Goal: Obtain resource: Download file/media

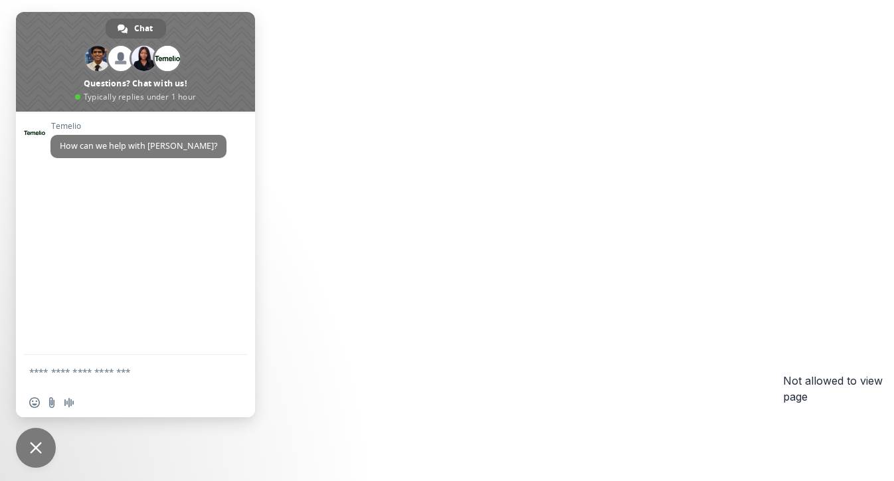
click at [355, 124] on div "Not allowed to view page You do not have permission to view the page. It is lik…" at bounding box center [447, 428] width 894 height 857
click at [38, 454] on span "Close chat" at bounding box center [36, 448] width 40 height 40
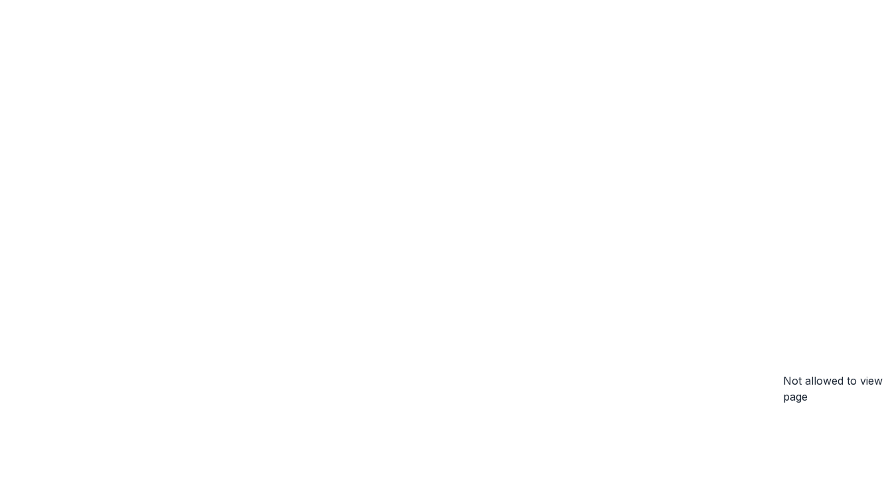
click at [805, 109] on div "Not allowed to view page You do not have permission to view the page. It is lik…" at bounding box center [447, 428] width 894 height 857
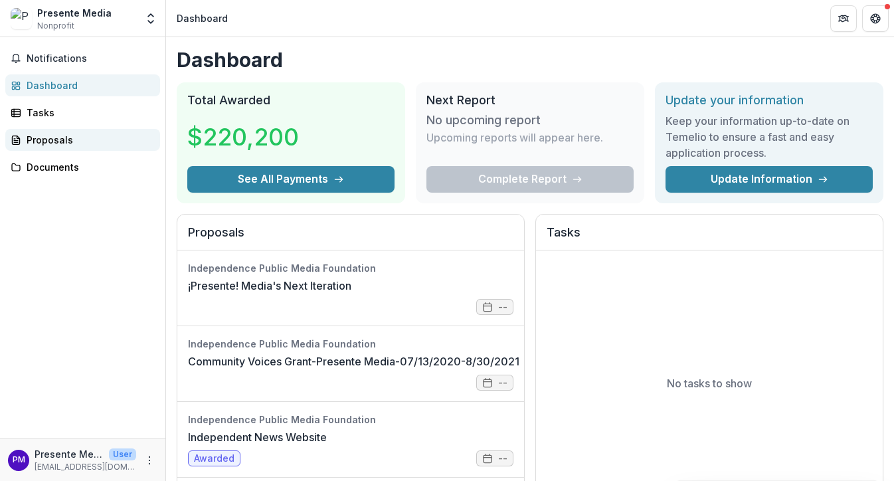
click at [64, 138] on div "Proposals" at bounding box center [88, 140] width 123 height 14
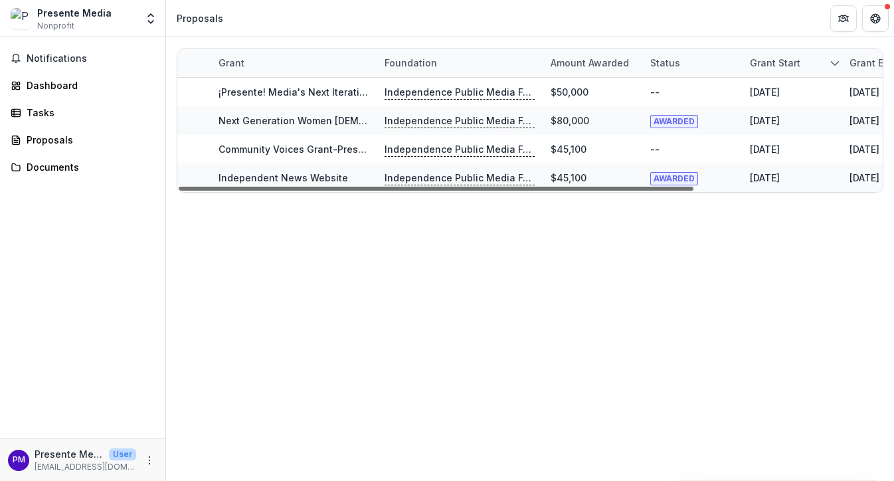
drag, startPoint x: 619, startPoint y: 190, endPoint x: 310, endPoint y: 260, distance: 317.4
click at [310, 191] on div at bounding box center [436, 189] width 515 height 4
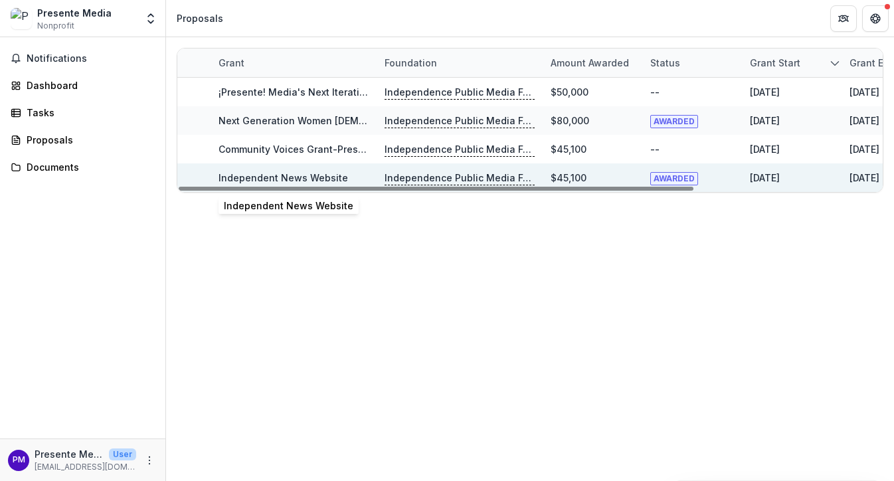
click at [253, 175] on link "Independent News Website" at bounding box center [284, 177] width 130 height 11
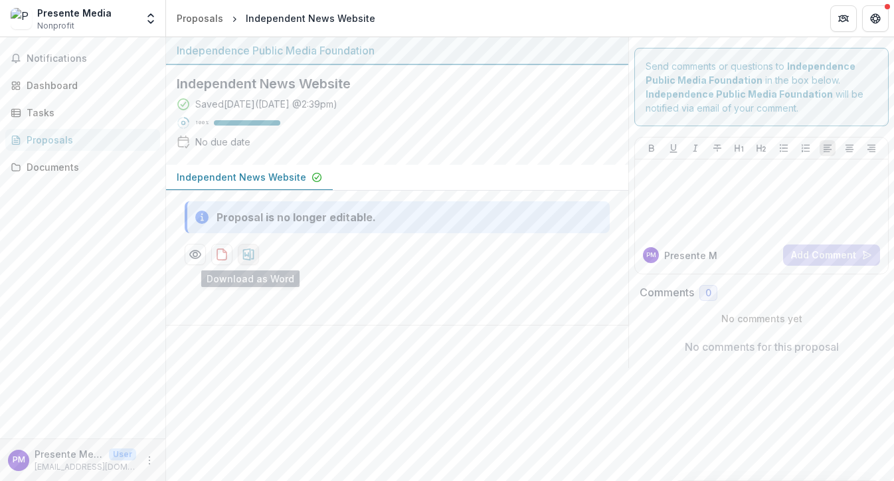
click at [245, 255] on icon "download-proposal" at bounding box center [248, 254] width 11 height 12
click at [240, 254] on button "download-proposal" at bounding box center [248, 254] width 21 height 21
click at [192, 19] on div "Proposals" at bounding box center [200, 18] width 46 height 14
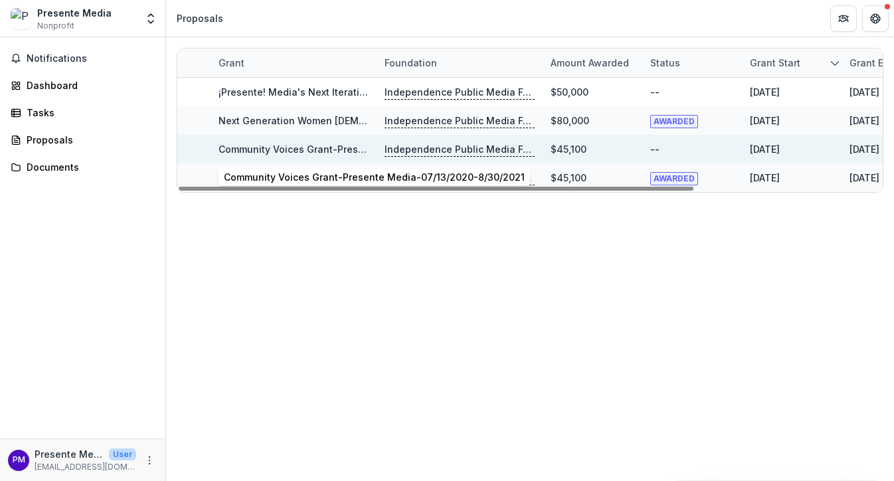
click at [317, 149] on link "Community Voices Grant-Presente Media-07/13/2020-8/30/2021" at bounding box center [369, 148] width 301 height 11
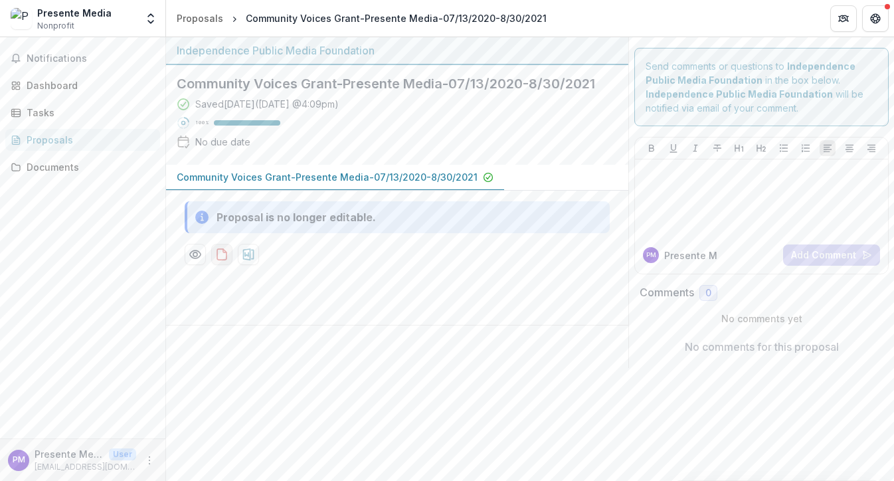
click at [224, 263] on button "download-proposal" at bounding box center [221, 254] width 21 height 21
click at [252, 254] on icon "download-proposal" at bounding box center [248, 254] width 13 height 13
click at [199, 254] on icon "Preview a759ced9-6ff6-40f7-99cb-adddd1d365de-0.pdf" at bounding box center [195, 254] width 13 height 13
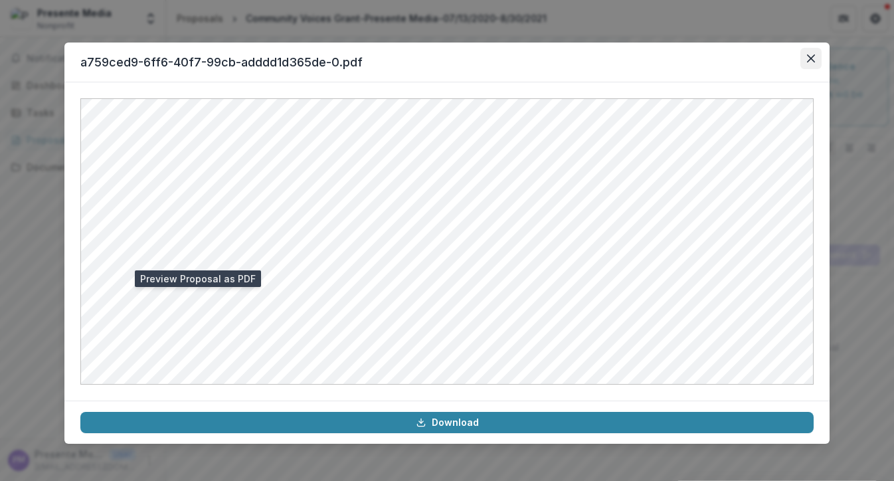
click at [815, 57] on button "Close" at bounding box center [810, 58] width 21 height 21
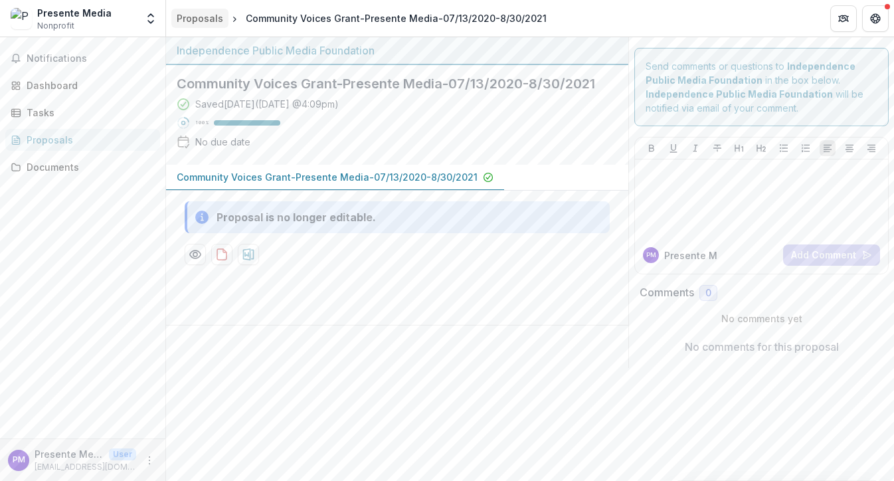
click at [196, 19] on div "Proposals" at bounding box center [200, 18] width 46 height 14
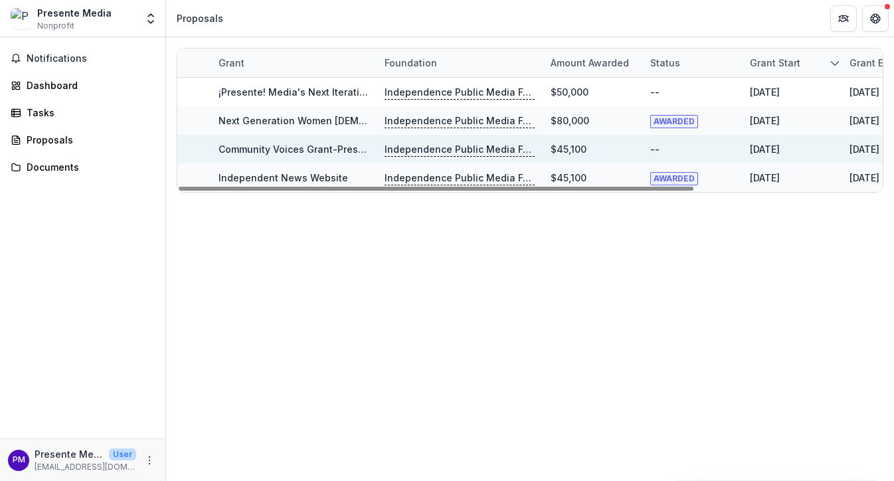
click at [264, 147] on link "Community Voices Grant-Presente Media-07/13/2020-8/30/2021" at bounding box center [369, 148] width 301 height 11
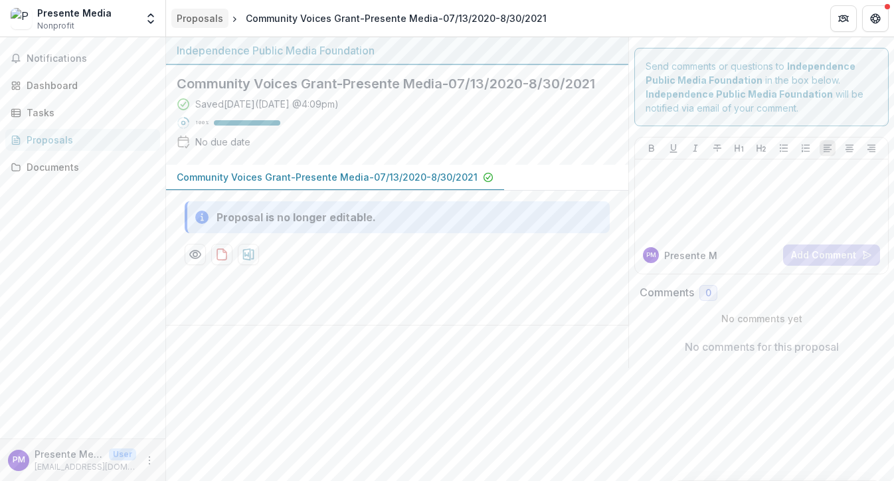
click at [217, 13] on div "Proposals" at bounding box center [200, 18] width 46 height 14
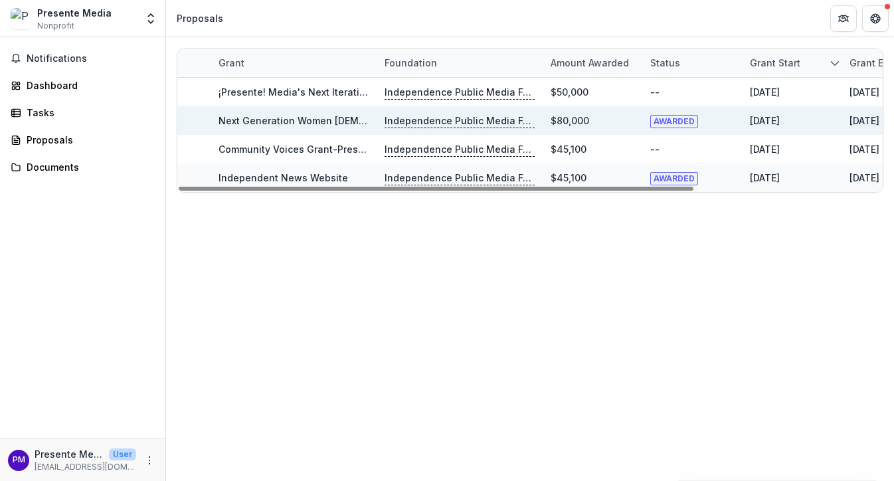
click at [266, 117] on link "Next Generation Women Latinx Storytellers Fellowship" at bounding box center [382, 120] width 327 height 11
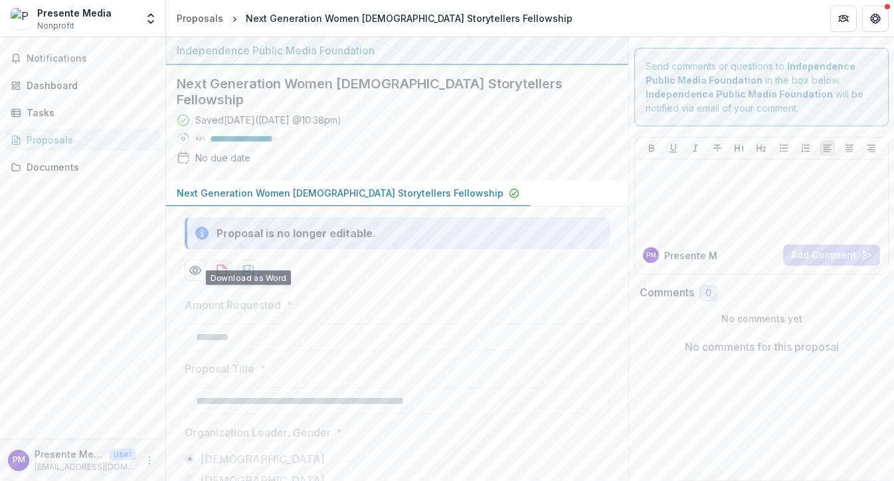
click at [218, 260] on button "download-proposal" at bounding box center [221, 270] width 21 height 21
click at [245, 264] on icon "download-proposal" at bounding box center [248, 270] width 13 height 13
click at [189, 21] on div "Proposals" at bounding box center [200, 18] width 46 height 14
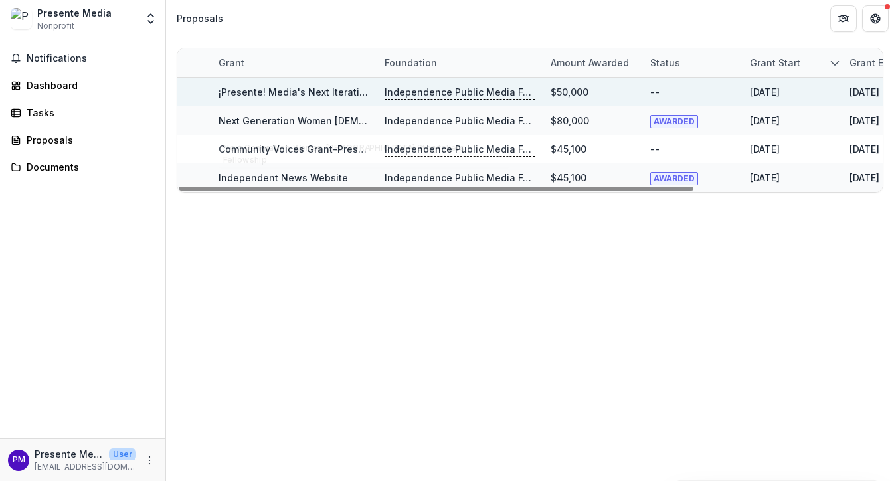
click at [320, 91] on link "¡Presente! Media's Next Iteration" at bounding box center [295, 91] width 153 height 11
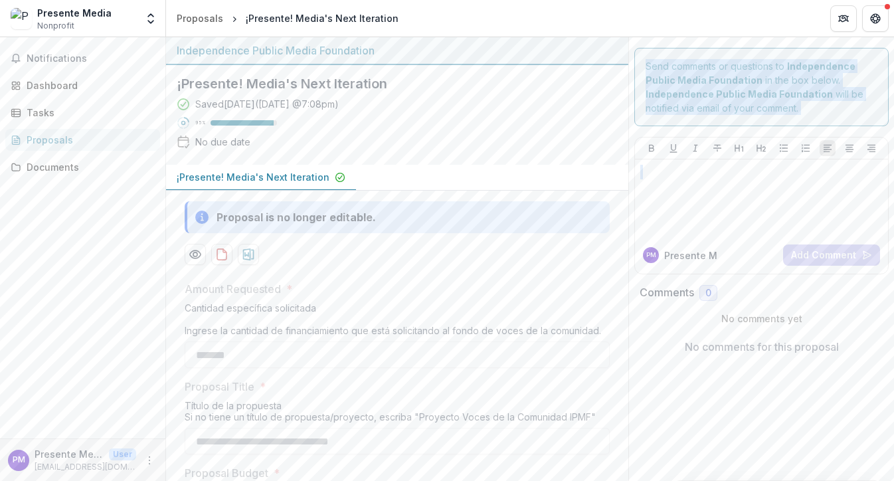
drag, startPoint x: 889, startPoint y: 55, endPoint x: 898, endPoint y: 159, distance: 104.6
click at [893, 159] on html "**********" at bounding box center [447, 240] width 894 height 481
click at [851, 174] on p at bounding box center [761, 172] width 242 height 15
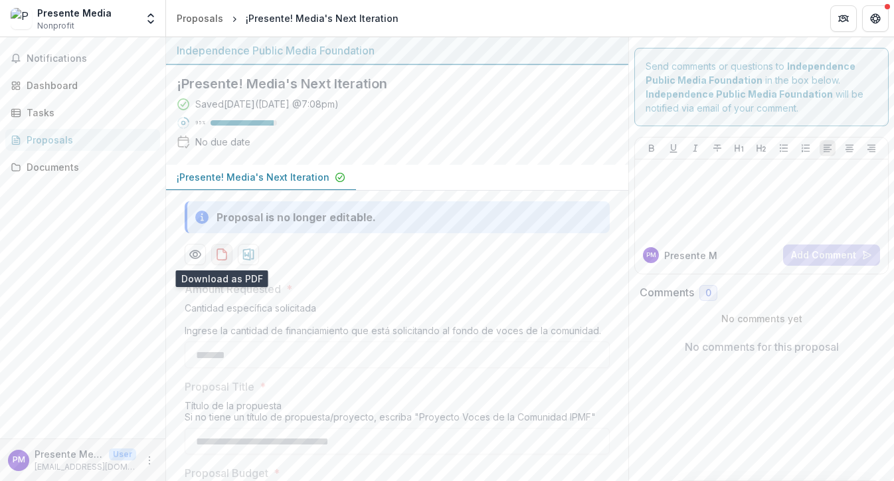
click at [223, 251] on icon "download-proposal" at bounding box center [221, 254] width 9 height 11
click at [247, 260] on icon "download-proposal" at bounding box center [248, 254] width 11 height 12
click at [45, 156] on link "Documents" at bounding box center [82, 167] width 155 height 22
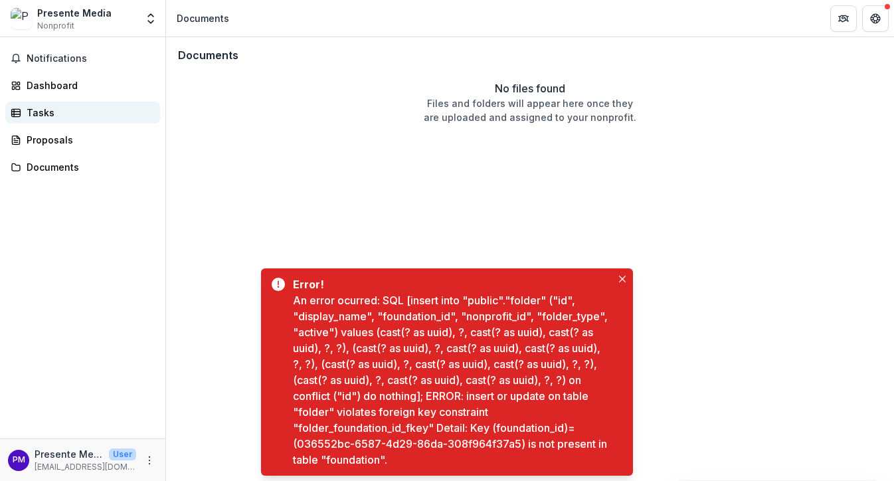
click at [54, 116] on div "Tasks" at bounding box center [88, 113] width 123 height 14
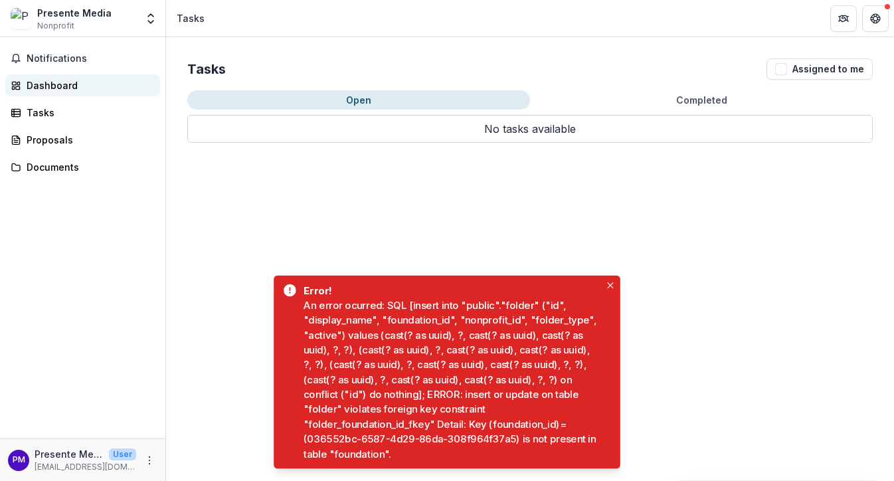
click at [70, 91] on div "Dashboard" at bounding box center [88, 85] width 123 height 14
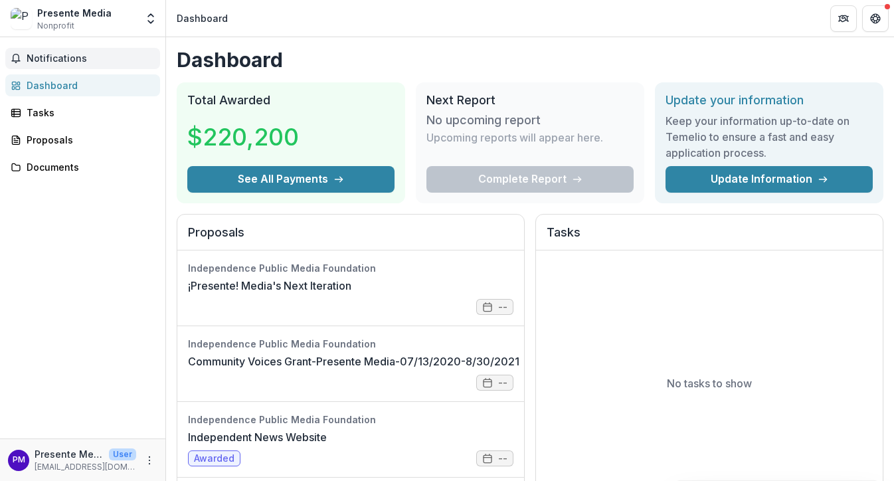
click at [64, 50] on button "Notifications" at bounding box center [82, 58] width 155 height 21
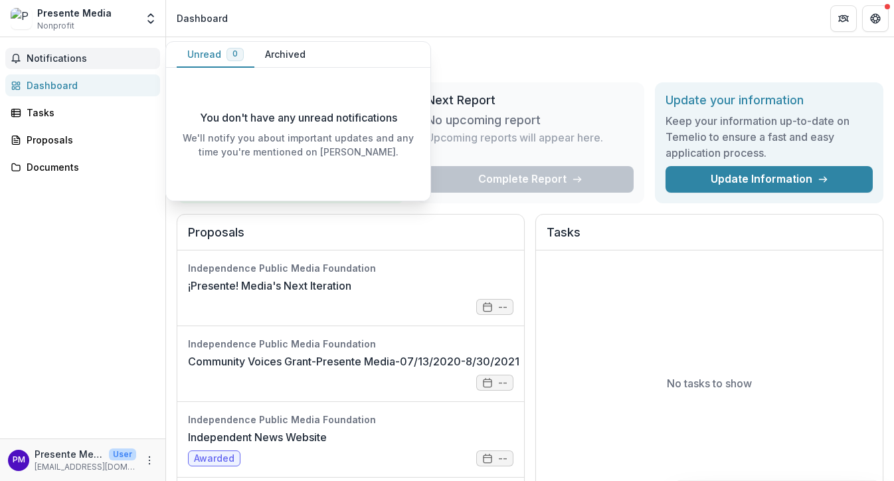
click at [64, 50] on button "Notifications" at bounding box center [82, 58] width 155 height 21
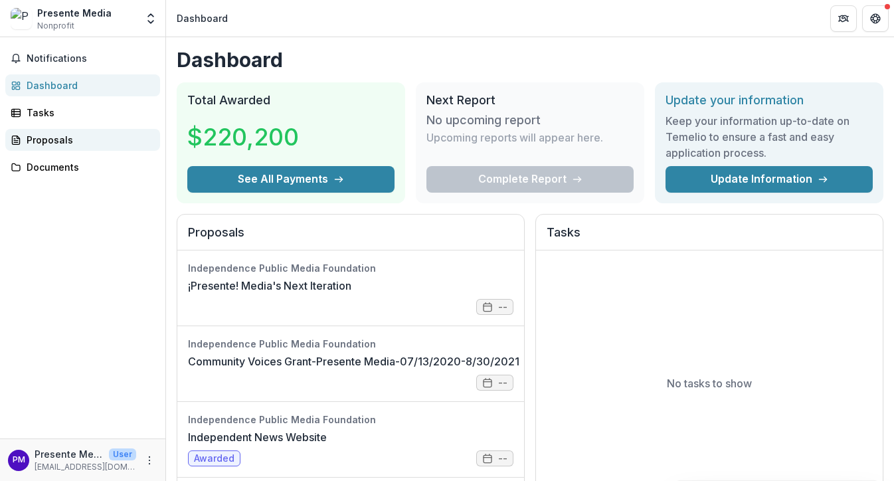
click at [50, 135] on div "Proposals" at bounding box center [88, 140] width 123 height 14
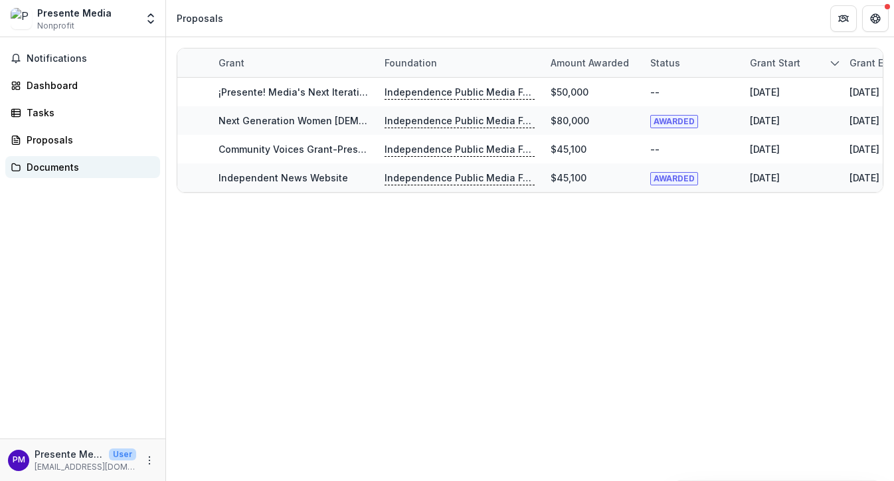
click at [56, 172] on div "Documents" at bounding box center [88, 167] width 123 height 14
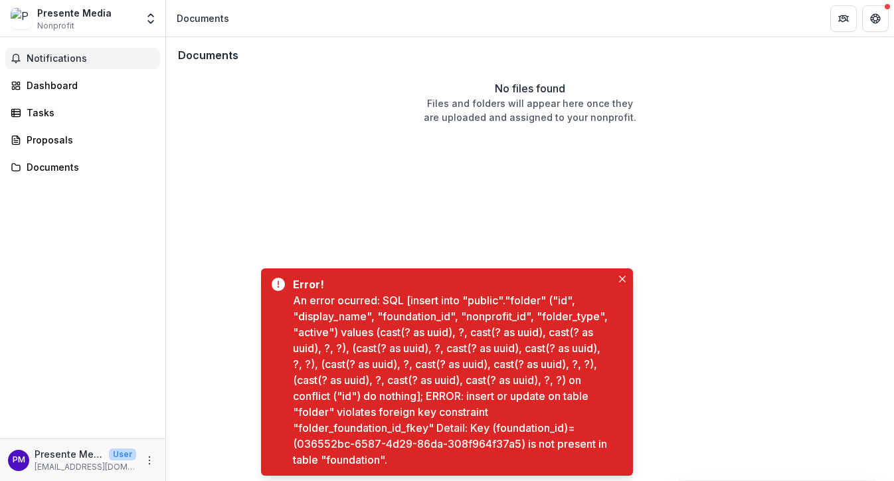
click at [64, 59] on span "Notifications" at bounding box center [91, 58] width 128 height 11
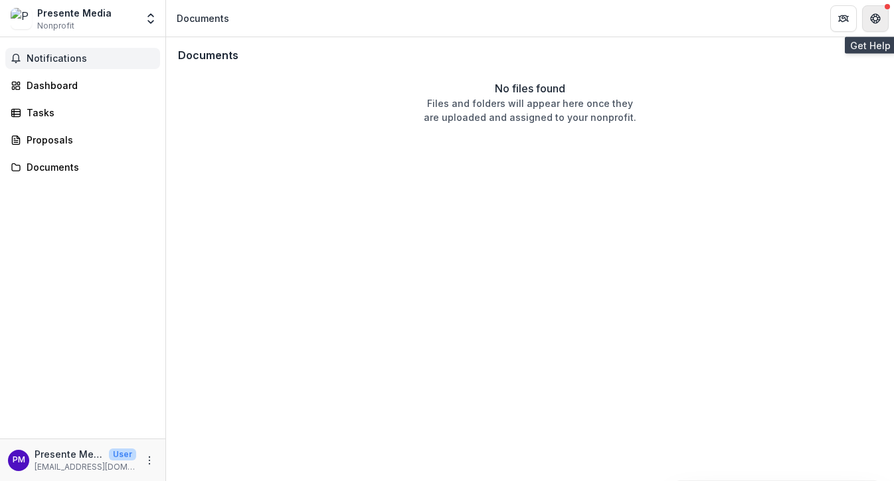
click at [873, 19] on icon "Get Help" at bounding box center [873, 19] width 1 height 1
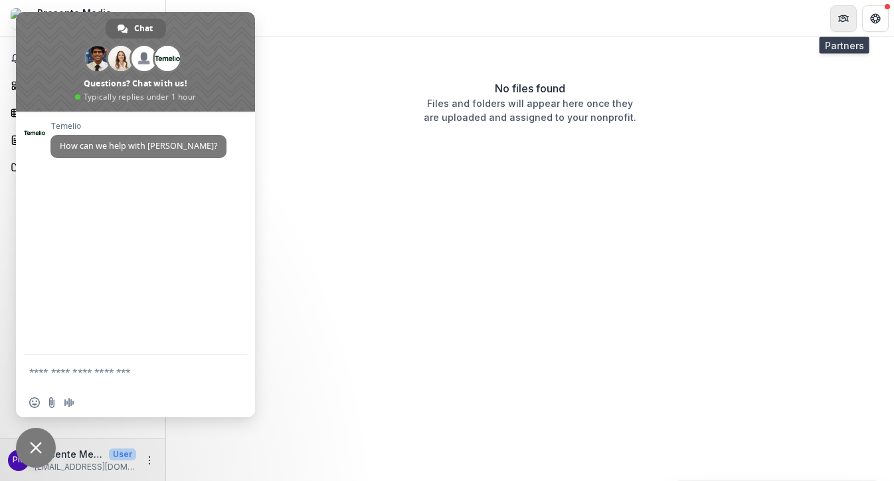
click at [851, 17] on button "Partners" at bounding box center [843, 18] width 27 height 27
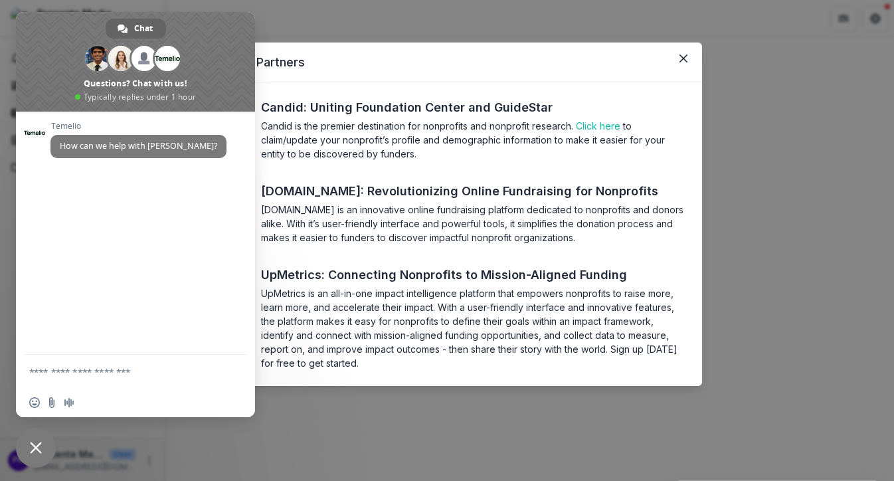
click at [788, 123] on div "Temelio Partners Candid: Uniting Foundation Center and GuideStar Candid is the …" at bounding box center [447, 240] width 894 height 481
